Goal: Task Accomplishment & Management: Manage account settings

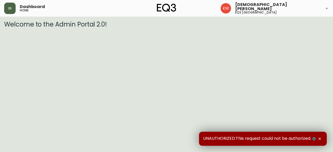
click at [14, 12] on button "button" at bounding box center [9, 8] width 11 height 11
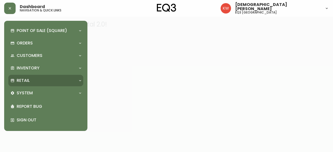
click at [82, 81] on icon at bounding box center [80, 80] width 4 height 4
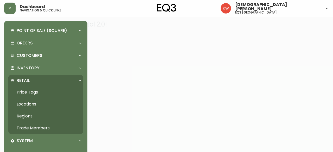
click at [42, 128] on link "Trade Members" at bounding box center [45, 128] width 75 height 12
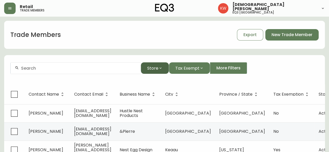
click at [161, 68] on icon "button" at bounding box center [160, 68] width 2 height 1
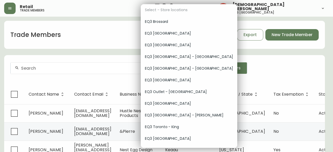
click at [129, 78] on div at bounding box center [166, 76] width 333 height 152
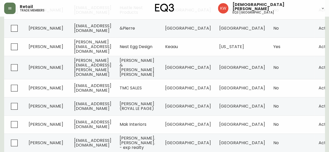
scroll to position [20, 0]
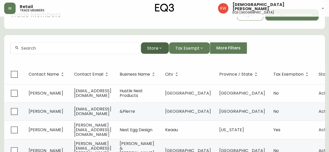
click at [158, 50] on icon "button" at bounding box center [160, 48] width 4 height 4
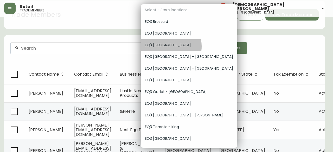
click at [161, 46] on span "EQ3 [GEOGRAPHIC_DATA]" at bounding box center [189, 44] width 88 height 5
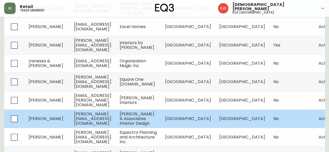
scroll to position [150, 0]
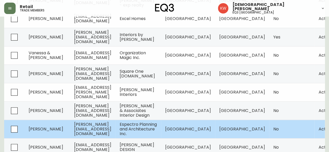
click at [207, 132] on td "[GEOGRAPHIC_DATA]" at bounding box center [188, 129] width 54 height 18
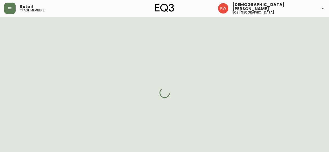
select select "AB"
select select "CA"
select select "CA_EN"
select select "Other"
select select "Architect"
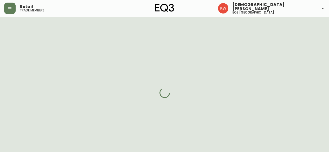
select select "cjw10z96m00006gs08l3o91tv"
select select "false"
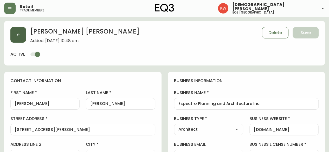
click at [18, 35] on icon "button" at bounding box center [18, 35] width 4 height 4
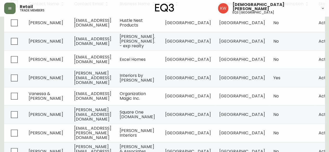
scroll to position [130, 0]
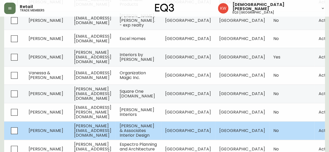
click at [96, 133] on td "[PERSON_NAME][EMAIL_ADDRESS][DOMAIN_NAME]" at bounding box center [92, 130] width 45 height 18
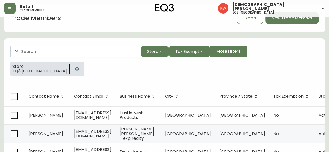
select select "AB"
select select "CA"
select select "CA_EN"
select select "Other"
select select "Interior Designer"
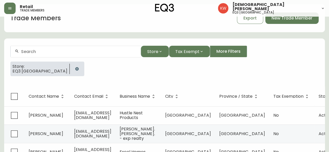
select select "false"
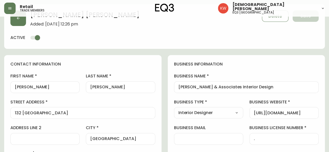
type input "EQ3 [GEOGRAPHIC_DATA]"
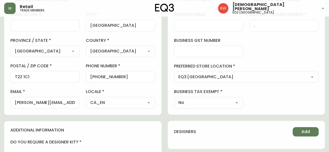
select select "cjw10z96m00006gs08l3o91tv"
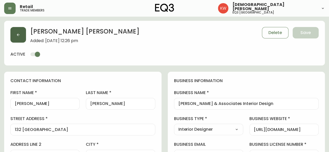
click at [21, 37] on button "button" at bounding box center [18, 35] width 16 height 16
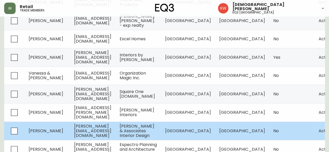
scroll to position [130, 0]
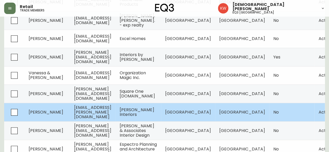
click at [104, 114] on span "[EMAIL_ADDRESS][PERSON_NAME][DOMAIN_NAME]" at bounding box center [92, 111] width 37 height 15
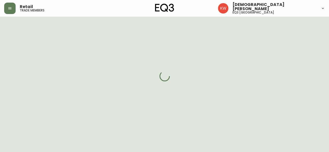
select select "AB"
select select "CA"
select select "CA_EN"
select select "Other"
select select "Interior Designer"
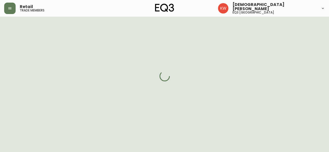
select select "cjw10z96m00006gs08l3o91tv"
select select "false"
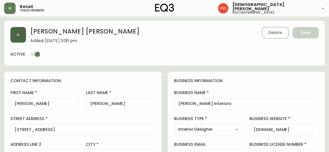
click at [19, 36] on icon "button" at bounding box center [18, 35] width 4 height 4
